Goal: Transaction & Acquisition: Purchase product/service

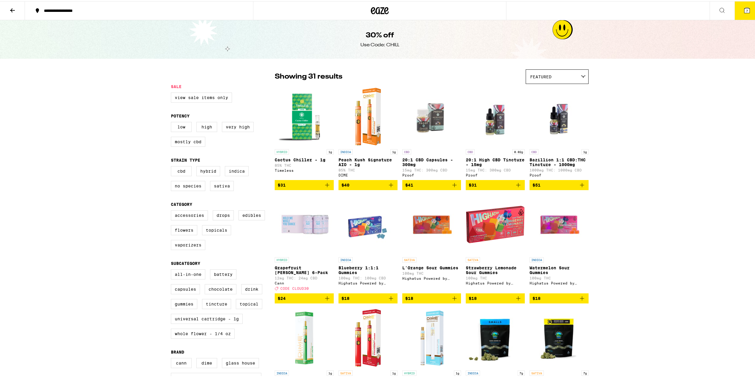
click at [371, 6] on icon at bounding box center [380, 9] width 18 height 11
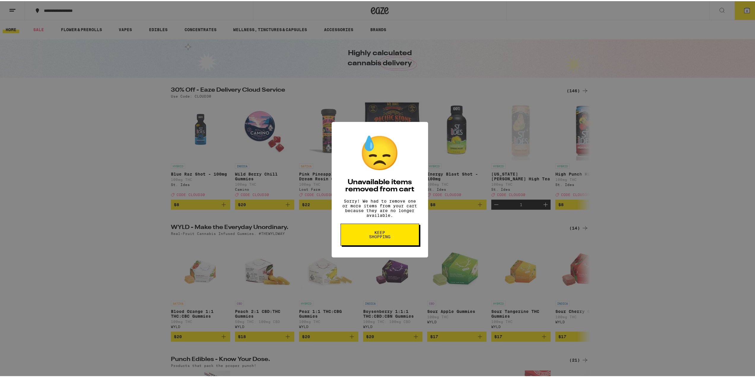
click at [392, 233] on button "Keep Shopping" at bounding box center [379, 233] width 79 height 22
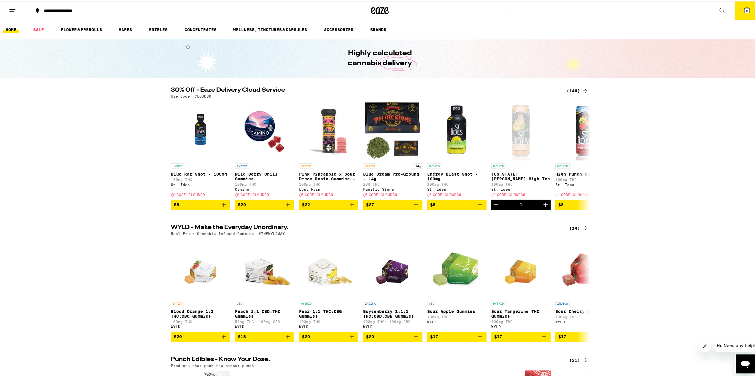
click at [569, 90] on div "(146)" at bounding box center [577, 89] width 22 height 7
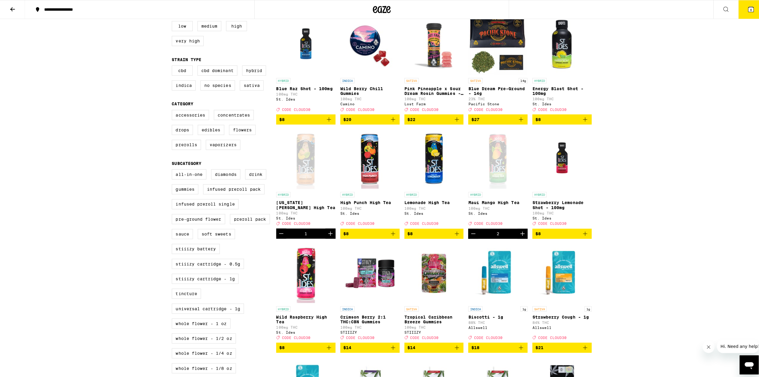
scroll to position [89, 0]
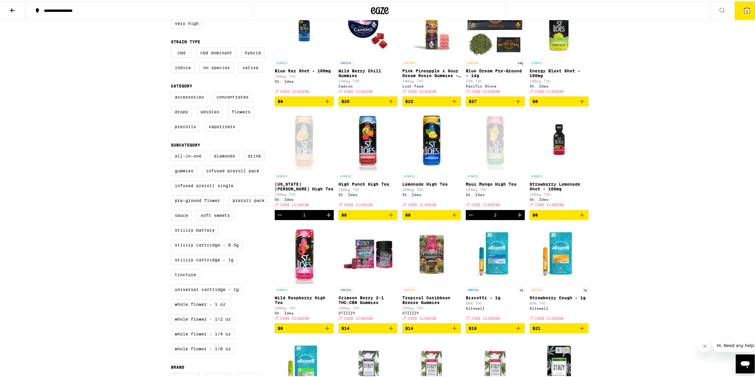
click at [744, 11] on icon at bounding box center [746, 9] width 5 height 5
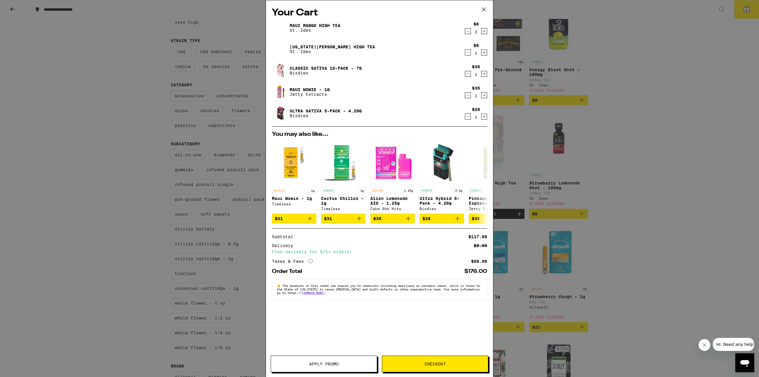
click at [469, 31] on icon "Decrement" at bounding box center [467, 31] width 5 height 7
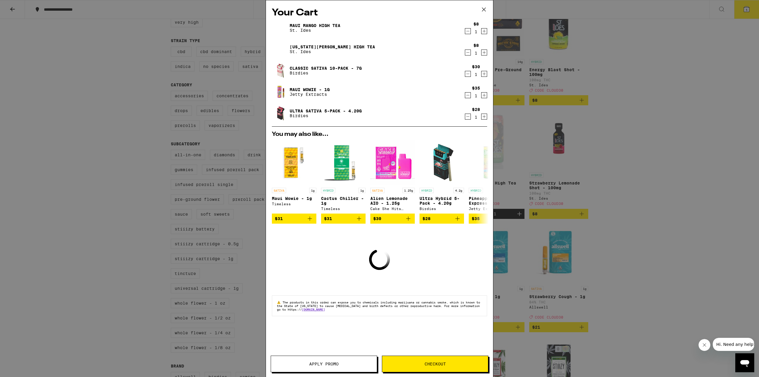
click at [465, 59] on div "Maui Mango High Tea St. Ides $8 1 Georgia Peach High Tea St. Ides $8 1 Classic …" at bounding box center [379, 73] width 215 height 107
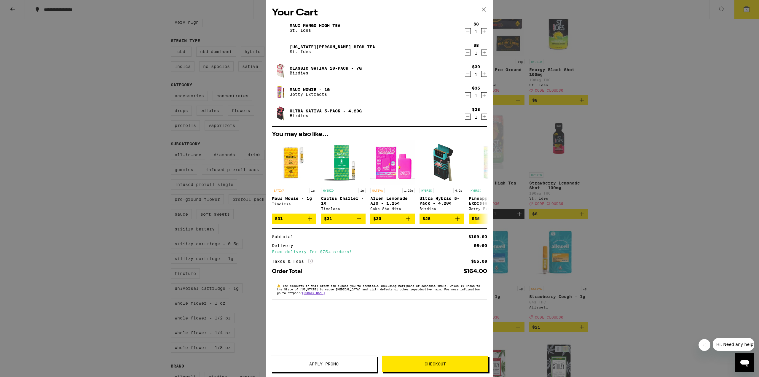
click at [468, 116] on icon "Decrement" at bounding box center [467, 116] width 5 height 7
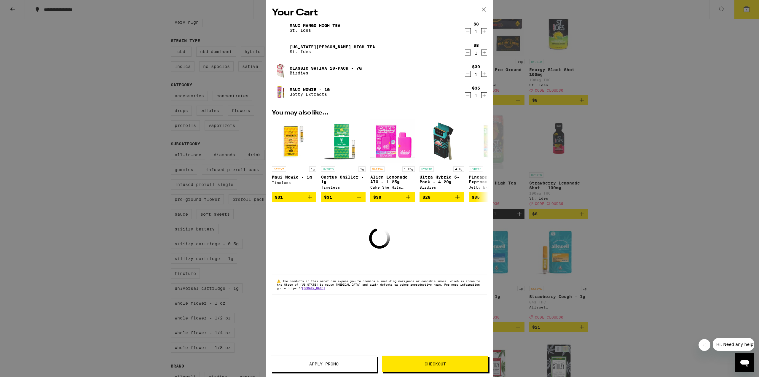
click at [467, 96] on icon "Decrement" at bounding box center [467, 95] width 5 height 7
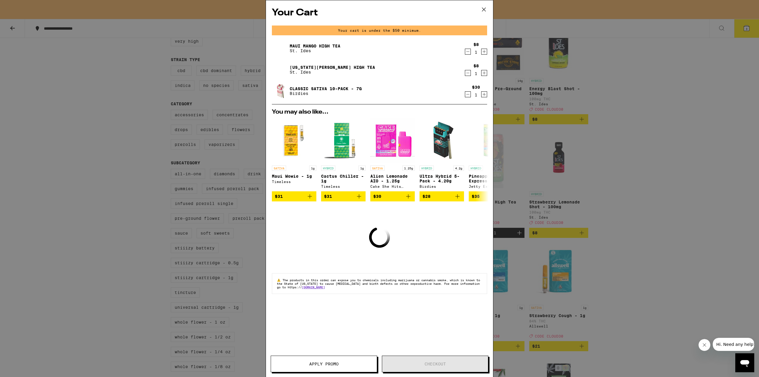
scroll to position [108, 0]
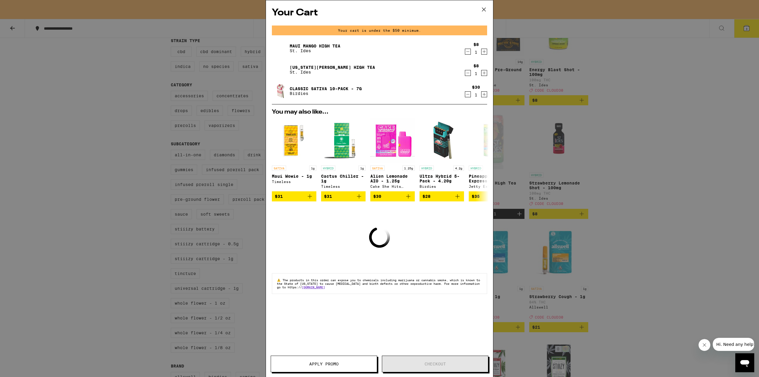
click at [469, 72] on icon "Decrement" at bounding box center [467, 72] width 5 height 7
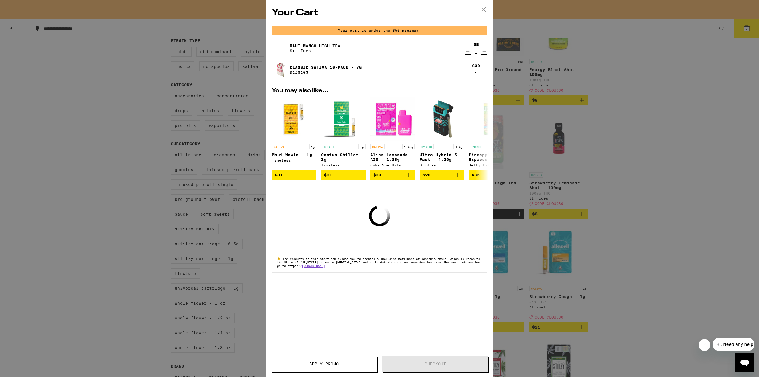
click at [468, 52] on icon "Decrement" at bounding box center [467, 51] width 5 height 7
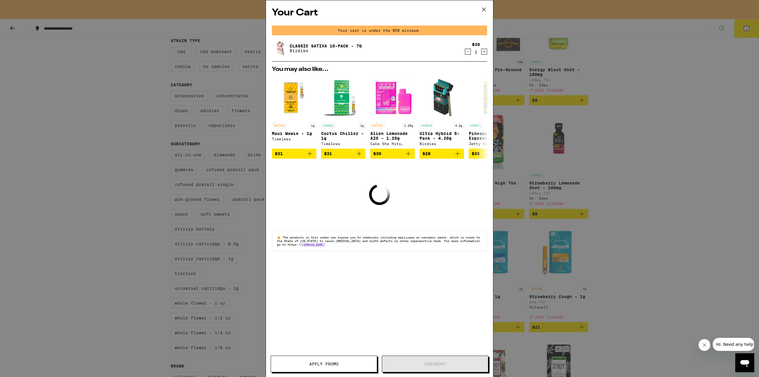
click at [468, 52] on icon "Decrement" at bounding box center [467, 51] width 5 height 7
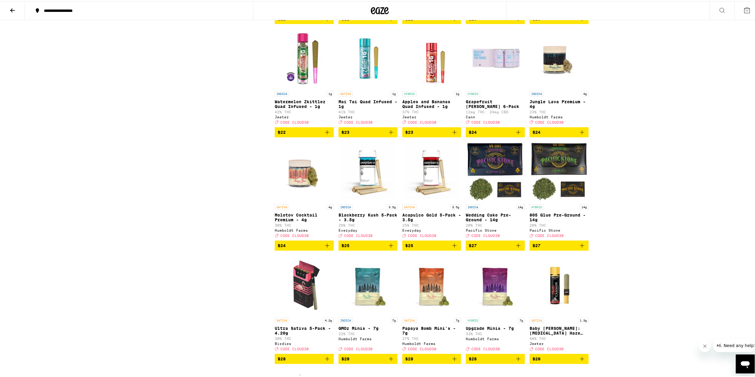
scroll to position [1216, 0]
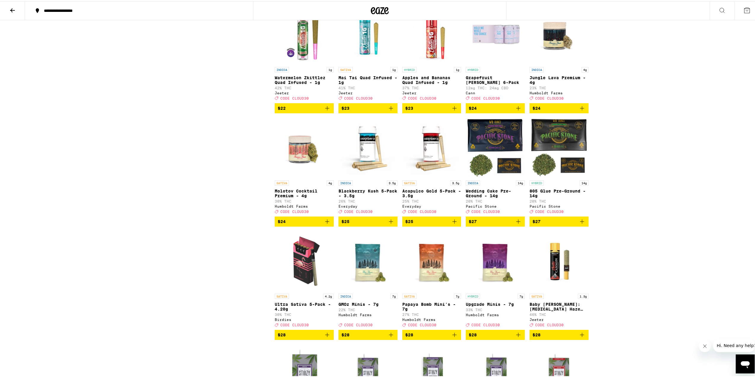
click at [453, 224] on icon "Add to bag" at bounding box center [454, 220] width 7 height 7
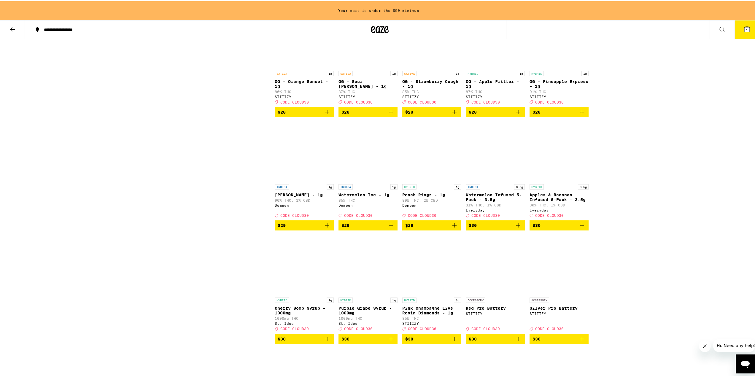
scroll to position [1709, 0]
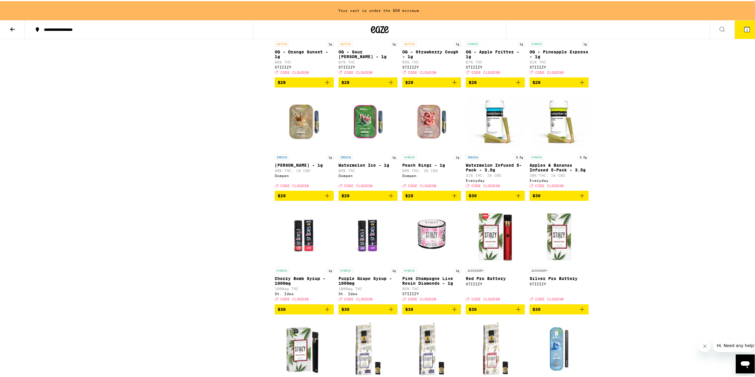
click at [581, 198] on icon "Add to bag" at bounding box center [581, 194] width 7 height 7
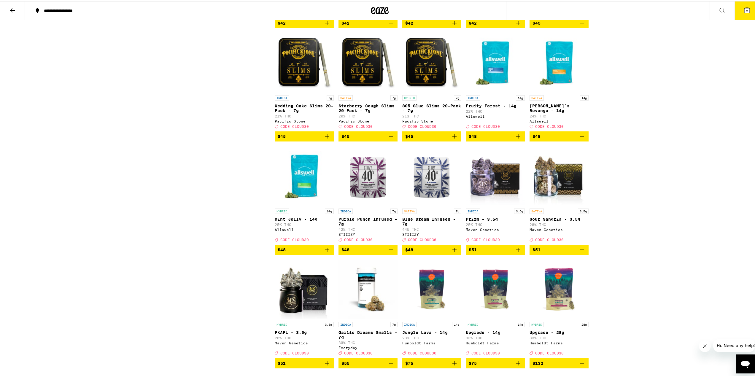
scroll to position [2995, 0]
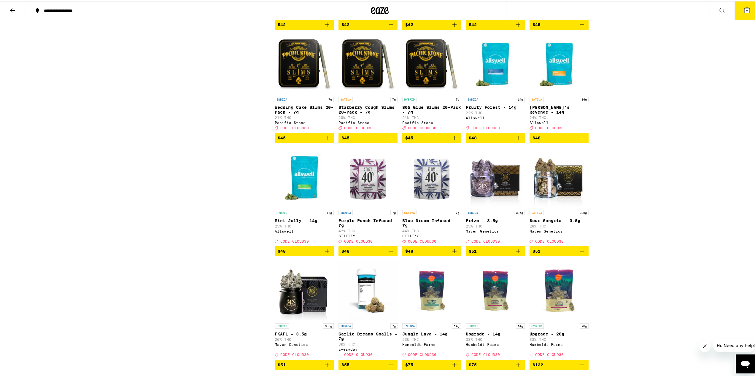
click at [388, 140] on icon "Add to bag" at bounding box center [390, 136] width 7 height 7
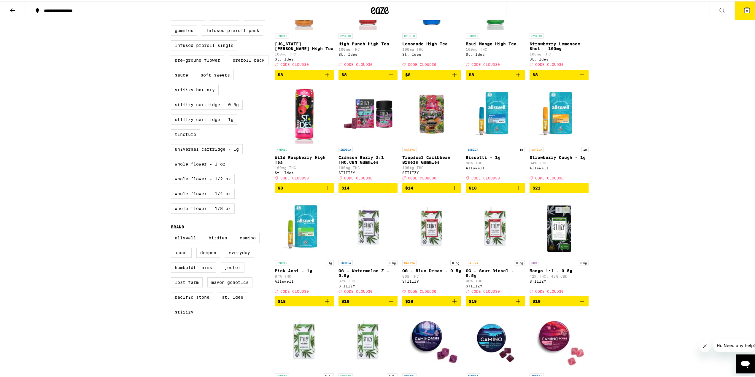
scroll to position [216, 0]
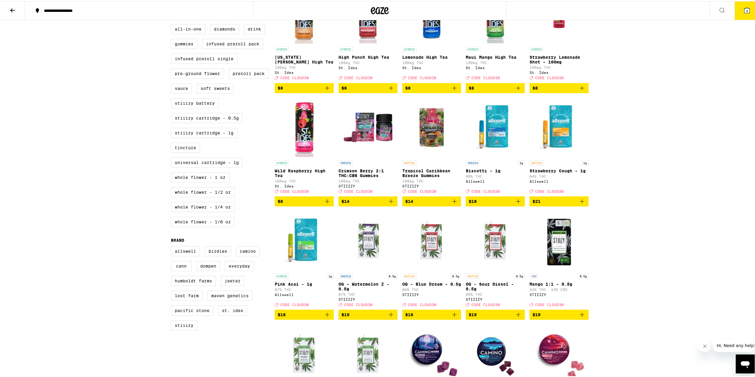
click at [583, 205] on button "$21" at bounding box center [558, 200] width 59 height 10
click at [329, 318] on button "$18" at bounding box center [304, 313] width 59 height 10
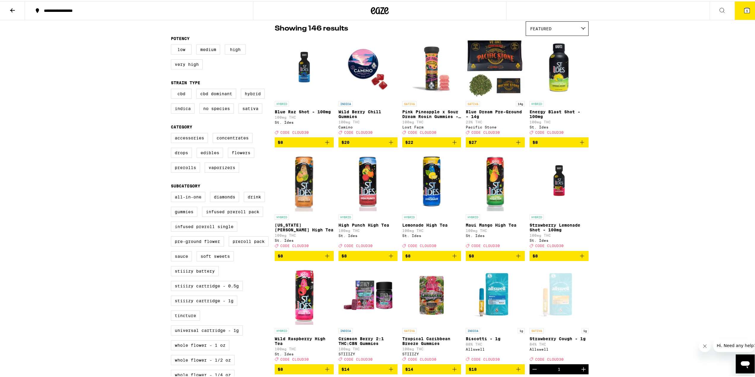
scroll to position [38, 0]
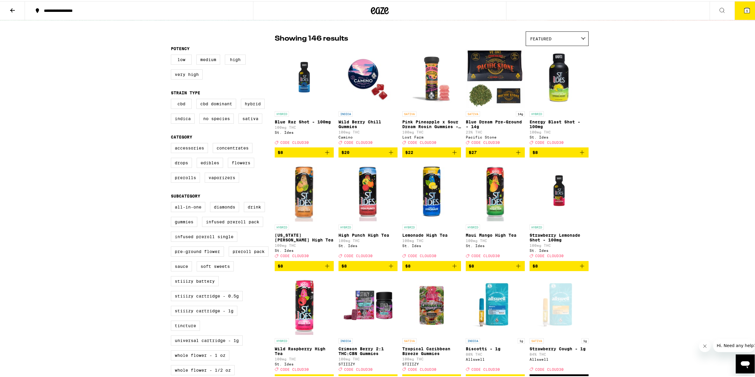
drag, startPoint x: 744, startPoint y: 6, endPoint x: 734, endPoint y: 61, distance: 55.5
click at [743, 10] on icon at bounding box center [746, 9] width 7 height 7
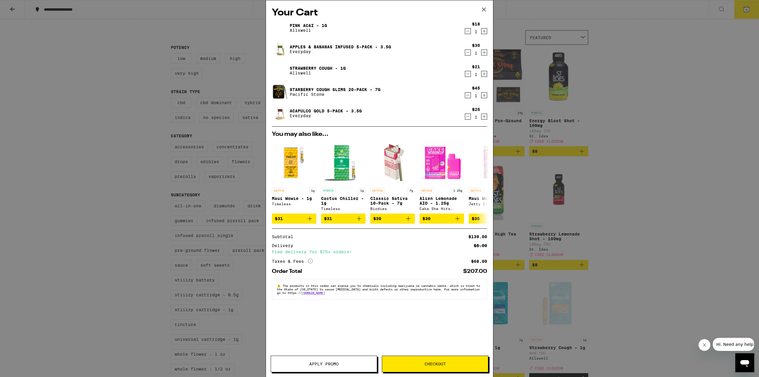
click at [303, 366] on span "Apply Promo" at bounding box center [324, 364] width 106 height 4
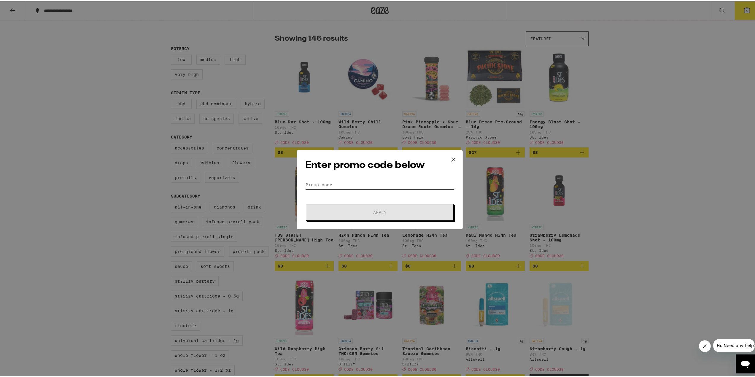
click at [359, 186] on input "Promo Code" at bounding box center [379, 183] width 149 height 9
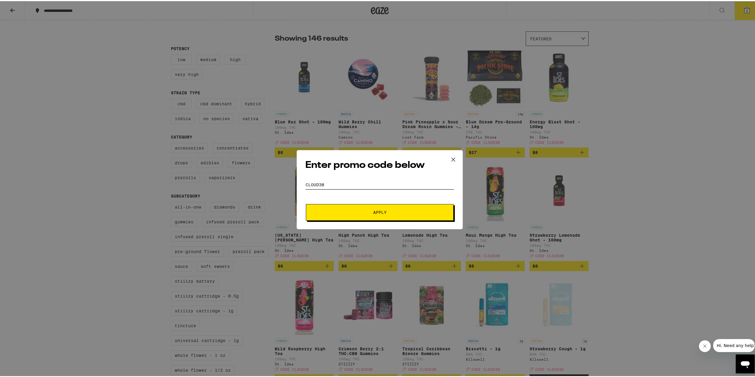
type input "cloud30"
click at [397, 209] on span "Apply" at bounding box center [379, 211] width 107 height 4
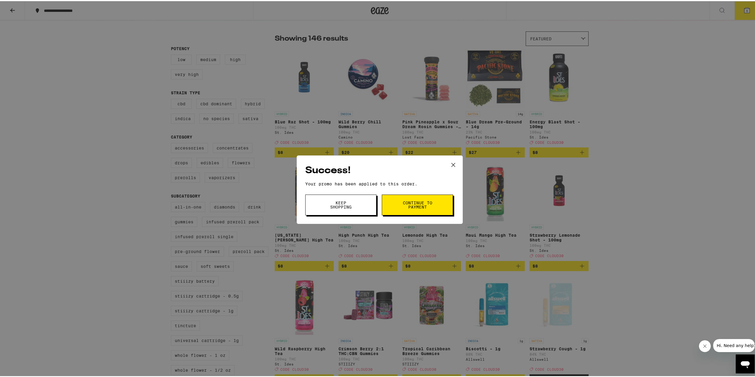
click at [410, 198] on button "Continue to payment" at bounding box center [417, 203] width 71 height 21
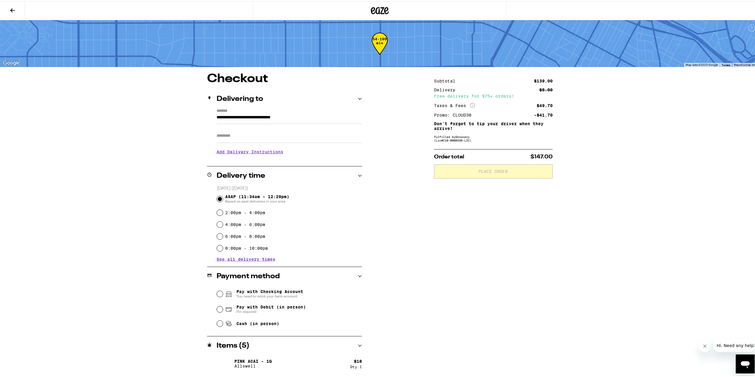
click at [268, 136] on input "Apt/Suite" at bounding box center [288, 135] width 145 height 14
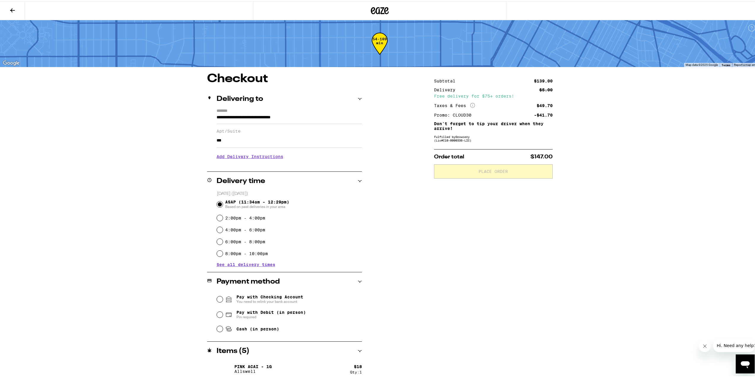
type input "***"
click at [442, 230] on div "Subtotal $139.00 Delivery $5.00 Free delivery for $75+ orders! Taxes & Fees Mor…" at bounding box center [493, 269] width 119 height 395
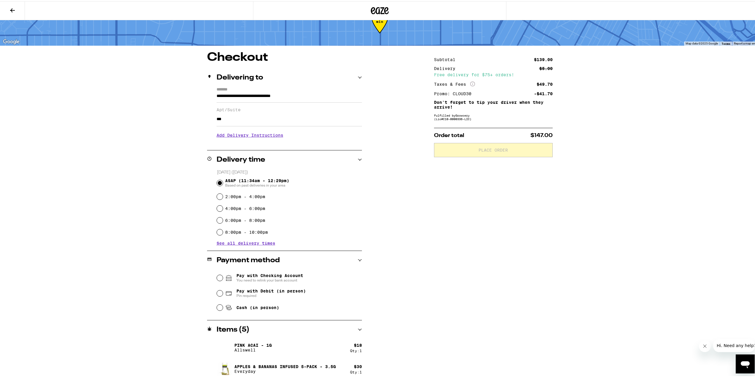
scroll to position [90, 0]
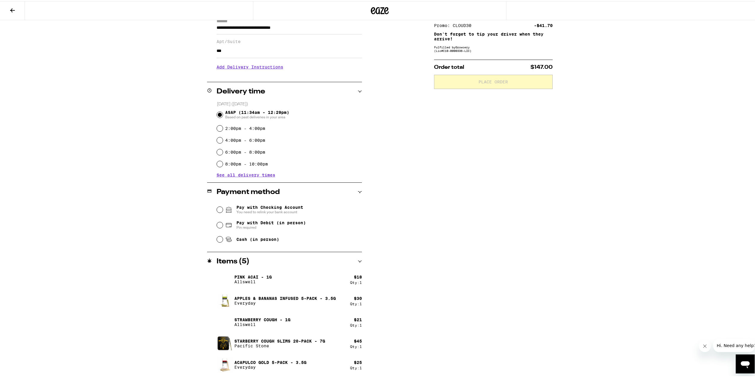
click at [246, 223] on span "Pay with Debit (in person)" at bounding box center [270, 221] width 69 height 5
click at [223, 223] on input "Pay with Debit (in person) Pin required" at bounding box center [220, 224] width 6 height 6
radio input "true"
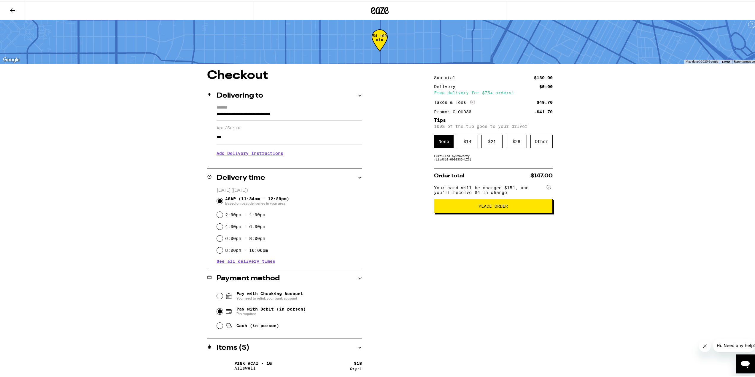
scroll to position [0, 0]
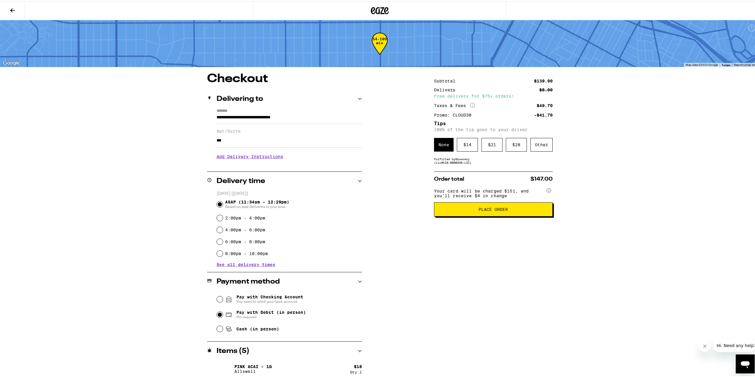
click at [483, 210] on span "Place Order" at bounding box center [492, 208] width 29 height 4
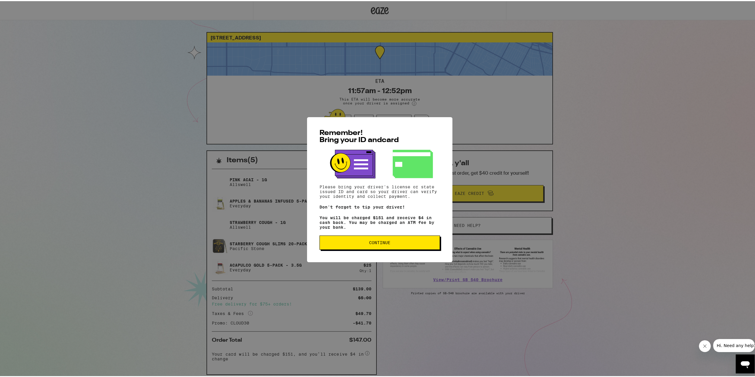
click at [377, 242] on span "Continue" at bounding box center [379, 241] width 21 height 4
